Goal: Task Accomplishment & Management: Manage account settings

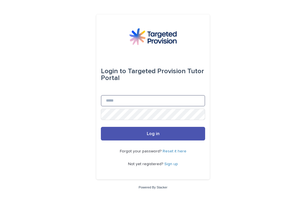
click at [142, 106] on input "Email" at bounding box center [153, 100] width 104 height 11
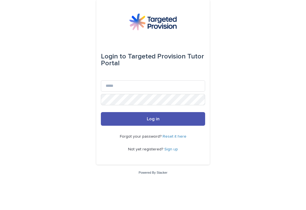
click at [247, 57] on div "Login to Targeted Provision Tutor Portal Email Password Log in Forgot your pass…" at bounding box center [153, 105] width 306 height 210
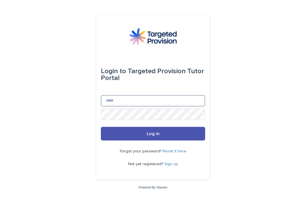
click at [139, 104] on input "Email" at bounding box center [153, 100] width 104 height 11
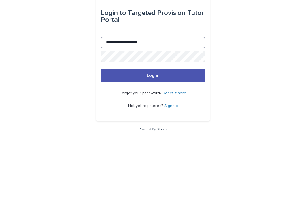
type input "**********"
click at [181, 127] on button "Log in" at bounding box center [153, 134] width 104 height 14
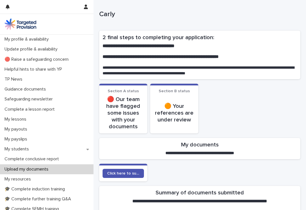
click at [183, 121] on p "🟠 Your references are under review" at bounding box center [174, 113] width 41 height 20
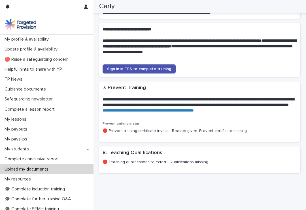
scroll to position [466, 0]
click at [219, 159] on p "🔴 Teaching qualifications rejected - Qualifications missing" at bounding box center [200, 162] width 195 height 6
click at [177, 160] on p "🔴 Teaching qualifications rejected - Qualifications missing" at bounding box center [200, 162] width 195 height 6
click at [212, 155] on div "8. Teaching Qualifications •••" at bounding box center [199, 152] width 201 height 13
click at [166, 163] on div "🔴 Teaching qualifications rejected - Qualifications missing" at bounding box center [200, 164] width 195 height 10
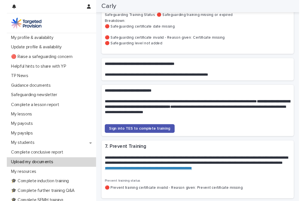
scroll to position [400, 0]
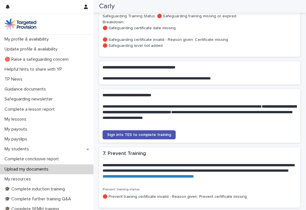
click at [154, 133] on span "Sign into TES to complete training" at bounding box center [139, 135] width 64 height 4
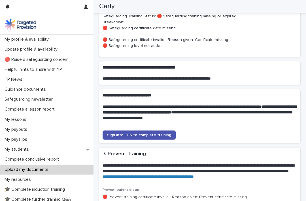
scroll to position [0, 0]
click at [20, 38] on p "My profile & availability" at bounding box center [27, 39] width 51 height 5
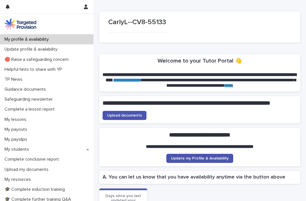
click at [30, 58] on p "🔴 Raise a safeguarding concern" at bounding box center [37, 59] width 71 height 5
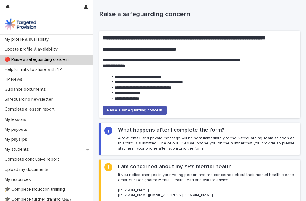
click at [35, 71] on p "Helpful hints to share with YP" at bounding box center [34, 69] width 64 height 5
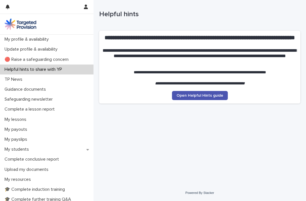
click at [87, 10] on button "button" at bounding box center [86, 7] width 11 height 14
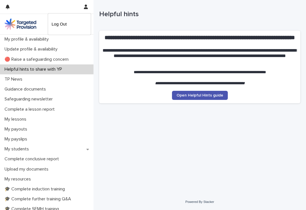
click at [24, 50] on div at bounding box center [153, 105] width 306 height 210
click at [26, 28] on img at bounding box center [21, 23] width 32 height 11
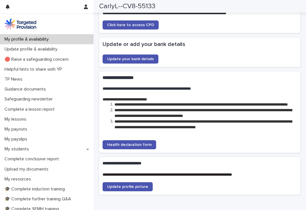
scroll to position [858, 0]
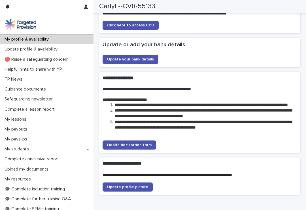
click at [137, 147] on span "Health declaration form" at bounding box center [129, 145] width 45 height 4
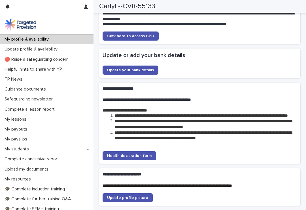
scroll to position [847, 0]
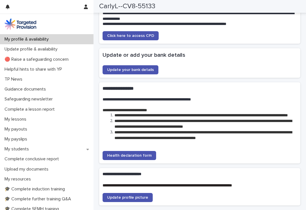
click at [32, 44] on div "My profile & availability" at bounding box center [47, 39] width 94 height 10
click at [86, 6] on icon "button" at bounding box center [86, 7] width 4 height 5
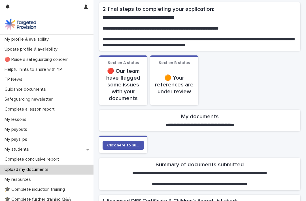
scroll to position [30, 0]
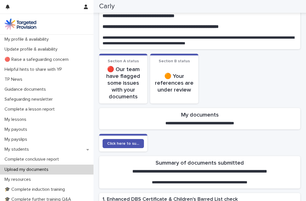
click at [127, 84] on p "🔴 Our team have flagged some issues with your documents" at bounding box center [123, 83] width 41 height 34
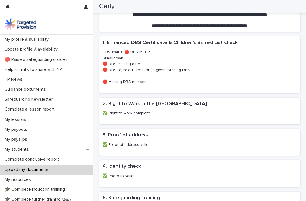
scroll to position [182, 0]
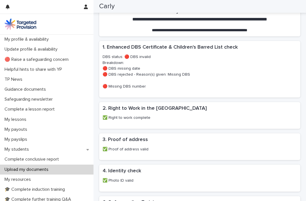
click at [229, 74] on p "DBS status: 🔴 DBS invalid Breakdown: 🔴 DBS missing date 🔴 DBS rejected - Reason…" at bounding box center [200, 71] width 195 height 35
click at [182, 73] on p "DBS status: 🔴 DBS invalid Breakdown: 🔴 DBS missing date 🔴 DBS rejected - Reason…" at bounding box center [200, 71] width 195 height 35
click at [132, 86] on p "DBS status: 🔴 DBS invalid Breakdown: 🔴 DBS missing date 🔴 DBS rejected - Reason…" at bounding box center [200, 71] width 195 height 35
click at [216, 71] on p "DBS status: 🔴 DBS invalid Breakdown: 🔴 DBS missing date 🔴 DBS rejected - Reason…" at bounding box center [200, 71] width 195 height 35
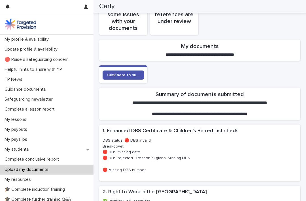
scroll to position [98, 0]
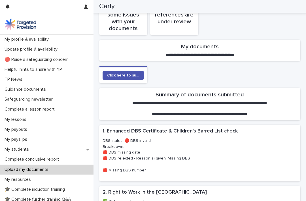
click at [125, 76] on span "Click here to submit documents" at bounding box center [123, 75] width 32 height 4
